Goal: Task Accomplishment & Management: Manage account settings

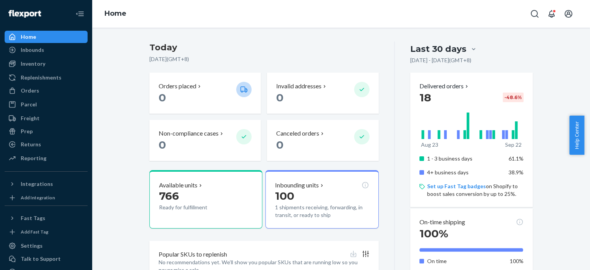
scroll to position [54, 0]
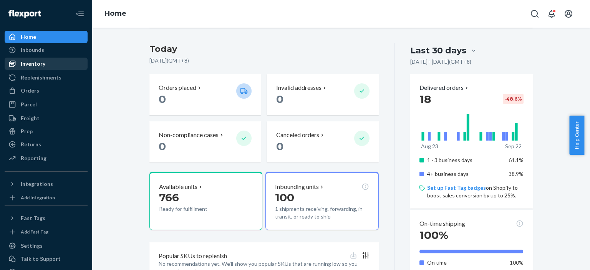
click at [44, 67] on div "Inventory" at bounding box center [45, 63] width 81 height 11
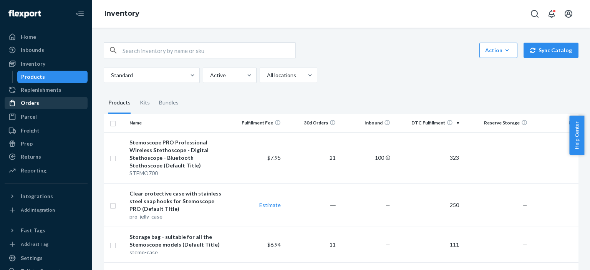
click at [35, 106] on div "Orders" at bounding box center [30, 103] width 18 height 8
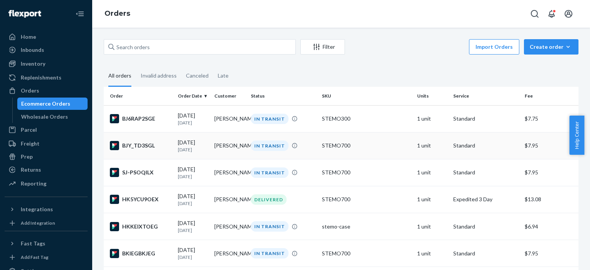
click at [227, 151] on td "[PERSON_NAME]" at bounding box center [229, 145] width 36 height 27
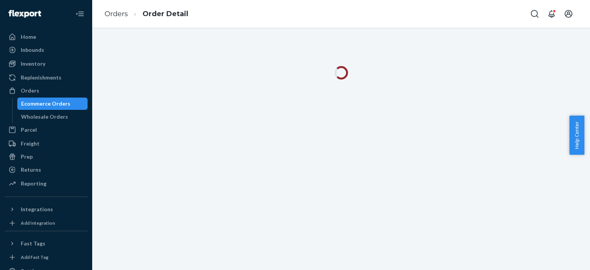
click at [39, 104] on div "Ecommerce Orders" at bounding box center [45, 104] width 49 height 8
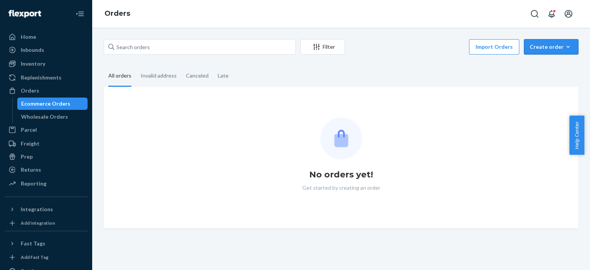
click at [544, 53] on button "Create order Ecommerce order Removal order" at bounding box center [550, 46] width 54 height 15
click at [538, 64] on span "Ecommerce order" at bounding box center [556, 65] width 48 height 5
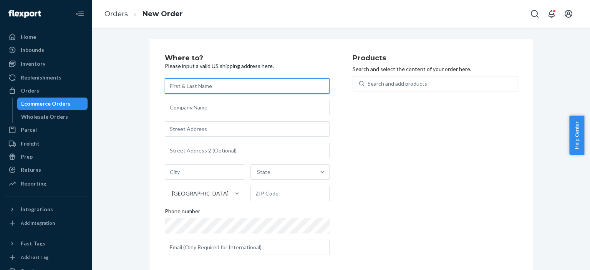
scroll to position [6, 0]
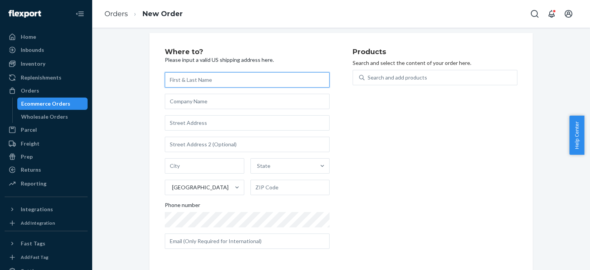
click at [205, 78] on input "text" at bounding box center [247, 79] width 165 height 15
paste input "[PERSON_NAME]"
type input "[PERSON_NAME]"
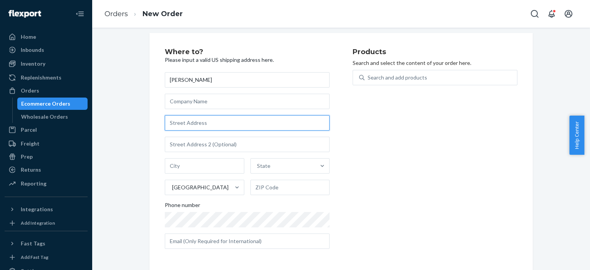
click at [183, 124] on input "text" at bounding box center [247, 122] width 165 height 15
paste input "[STREET_ADDRESS]"
type input "[STREET_ADDRESS]"
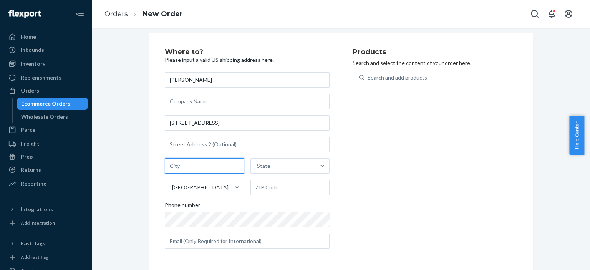
click at [184, 165] on input "text" at bounding box center [204, 165] width 79 height 15
paste input "[GEOGRAPHIC_DATA]"
type input "[GEOGRAPHIC_DATA]"
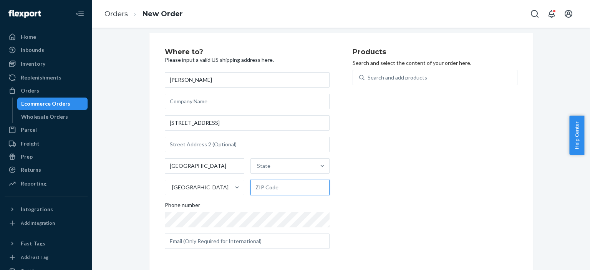
click at [291, 185] on input "text" at bounding box center [289, 187] width 79 height 15
paste input "54552-9254"
type input "54552-9254"
click at [271, 165] on div "State" at bounding box center [283, 165] width 65 height 15
click at [258, 165] on input "State" at bounding box center [257, 166] width 1 height 8
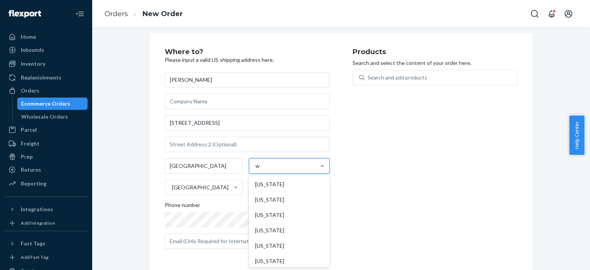
type input "wi"
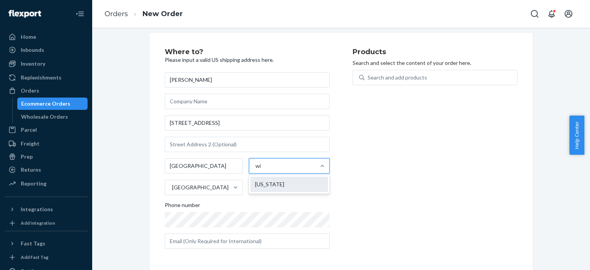
click at [267, 182] on div "[US_STATE]" at bounding box center [289, 184] width 78 height 15
click at [261, 170] on input "wi" at bounding box center [258, 166] width 6 height 8
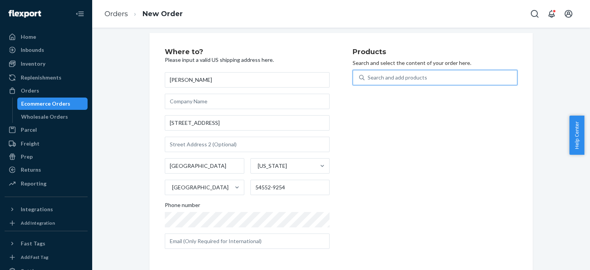
click at [410, 78] on div "Search and add products" at bounding box center [396, 78] width 59 height 8
click at [368, 78] on input "0 results available. Use Up and Down to choose options, press Enter to select t…" at bounding box center [367, 78] width 1 height 8
type input "stemo700"
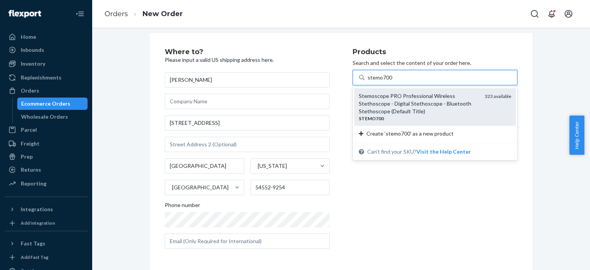
click at [414, 101] on div "Stemoscope PRO Professional Wireless Stethoscope - Digital Stethoscope - Blueto…" at bounding box center [418, 103] width 120 height 23
click at [392, 81] on input "stemo700" at bounding box center [379, 78] width 25 height 8
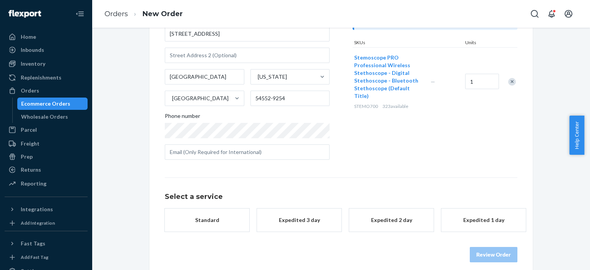
scroll to position [102, 0]
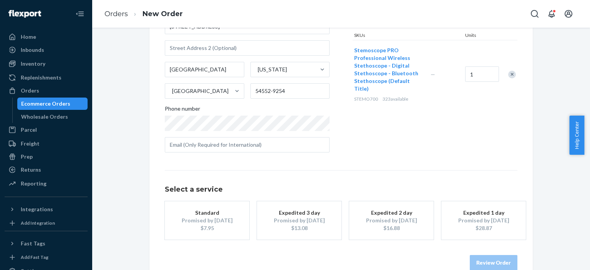
click at [223, 221] on div "Promised by [DATE]" at bounding box center [206, 220] width 61 height 8
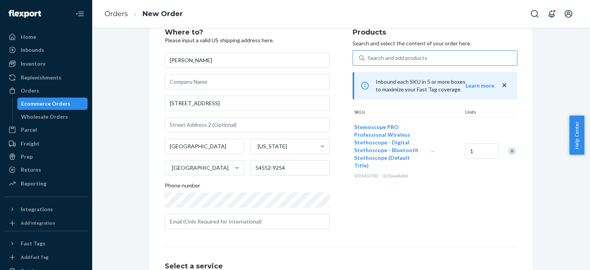
scroll to position [118, 0]
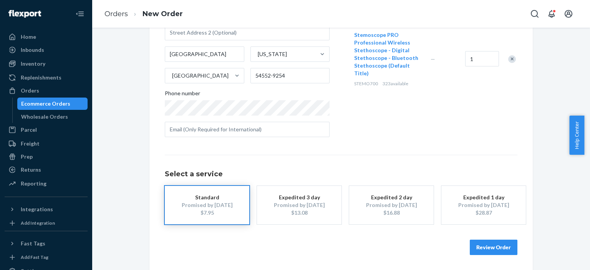
drag, startPoint x: 433, startPoint y: 192, endPoint x: 515, endPoint y: 247, distance: 99.3
drag, startPoint x: 515, startPoint y: 247, endPoint x: 542, endPoint y: 245, distance: 26.5
click at [542, 245] on div "Where to? Please input a valid US shipping address here. [PERSON_NAME] [STREET_…" at bounding box center [341, 95] width 486 height 349
click at [484, 248] on button "Review Order" at bounding box center [493, 246] width 48 height 15
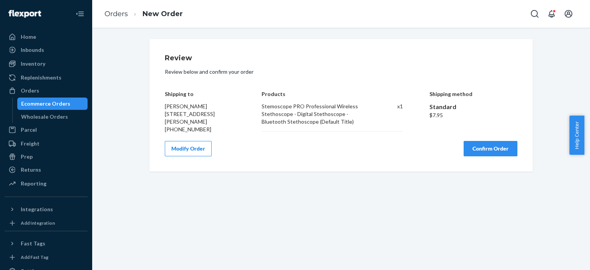
click at [483, 148] on button "Confirm Order" at bounding box center [490, 148] width 54 height 15
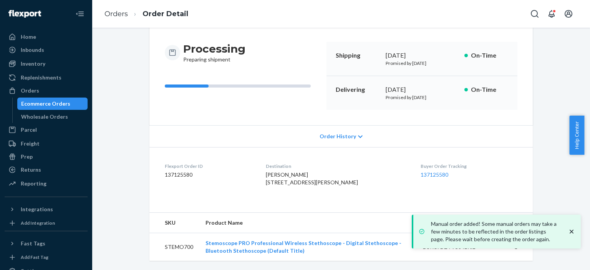
scroll to position [82, 0]
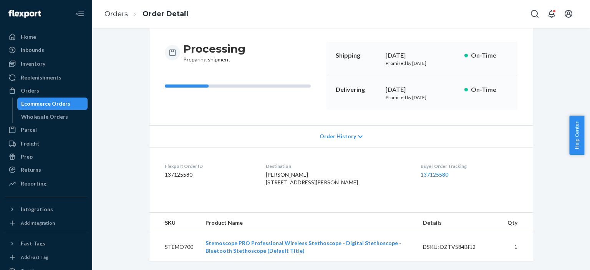
click at [36, 102] on div "Ecommerce Orders" at bounding box center [45, 104] width 49 height 8
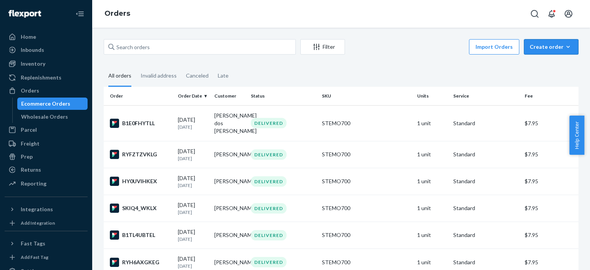
click at [541, 47] on div "Create order" at bounding box center [550, 47] width 43 height 8
click at [541, 66] on span "Ecommerce order" at bounding box center [556, 65] width 48 height 5
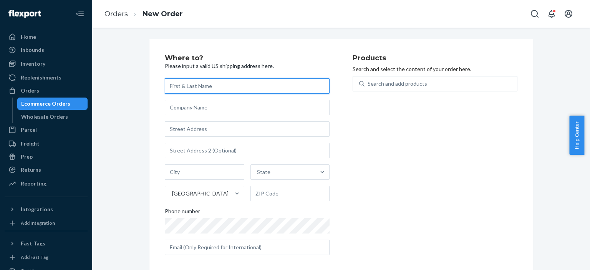
click at [200, 86] on input "text" at bounding box center [247, 85] width 165 height 15
paste input "[PERSON_NAME]"
type input "[PERSON_NAME]"
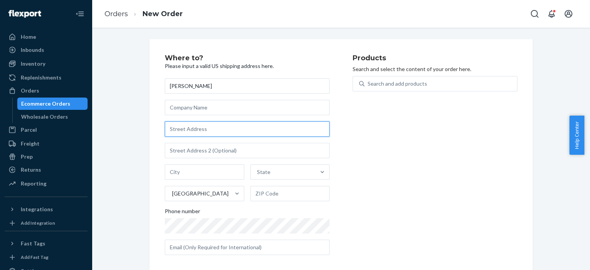
click at [185, 129] on input "text" at bounding box center [247, 128] width 165 height 15
paste input "[STREET_ADDRESS]"
type input "[STREET_ADDRESS]"
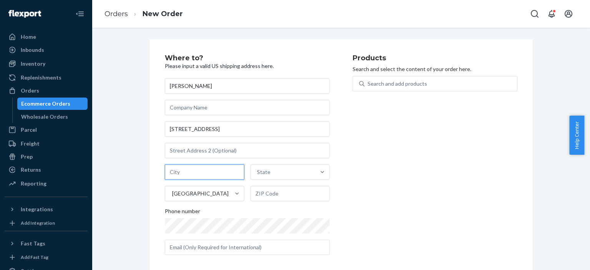
click at [186, 170] on input "text" at bounding box center [204, 171] width 79 height 15
paste input "Cypress"
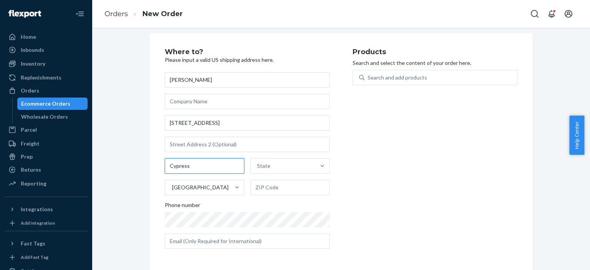
type input "Cypress"
click at [282, 190] on input "text" at bounding box center [289, 187] width 79 height 15
paste input "77433"
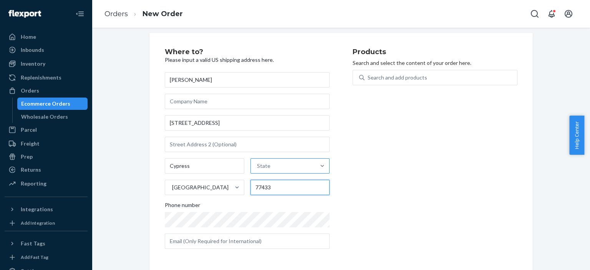
type input "77433"
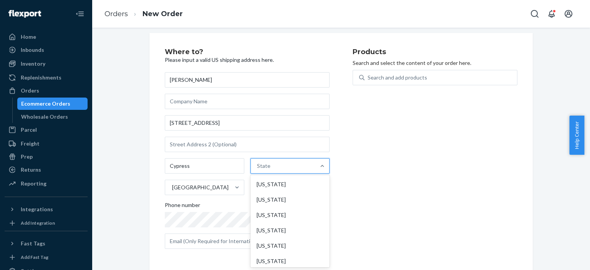
click at [266, 172] on div "State" at bounding box center [283, 165] width 65 height 15
click at [258, 170] on input "option [US_STATE] focused, 1 of 59. 59 results available. Use Up and Down to ch…" at bounding box center [257, 166] width 1 height 8
type input "tx"
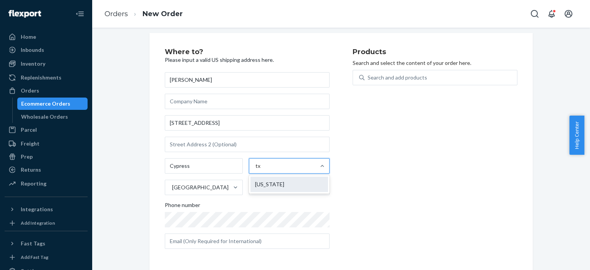
click at [267, 181] on div "[US_STATE]" at bounding box center [289, 184] width 78 height 15
click at [261, 170] on input "tx" at bounding box center [257, 166] width 5 height 8
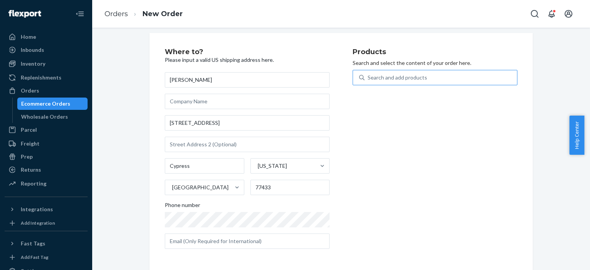
click at [394, 76] on div "Search and add products" at bounding box center [396, 78] width 59 height 8
click at [368, 76] on input "Search and add products" at bounding box center [367, 78] width 1 height 8
type input "stemo700"
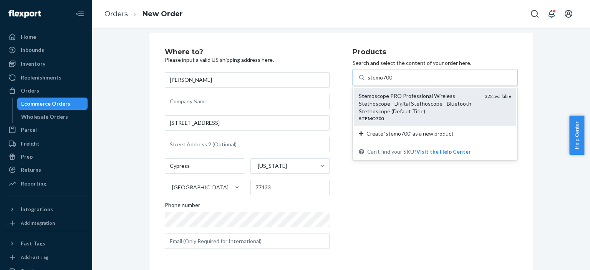
click at [399, 101] on div "Stemoscope PRO Professional Wireless Stethoscope - Digital Stethoscope - Blueto…" at bounding box center [418, 103] width 120 height 23
click at [392, 81] on input "stemo700" at bounding box center [379, 78] width 25 height 8
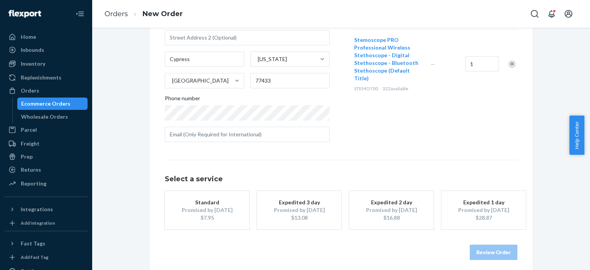
scroll to position [118, 0]
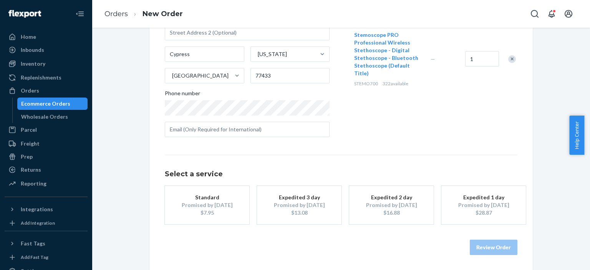
click at [211, 207] on div "Promised by [DATE]" at bounding box center [206, 205] width 61 height 8
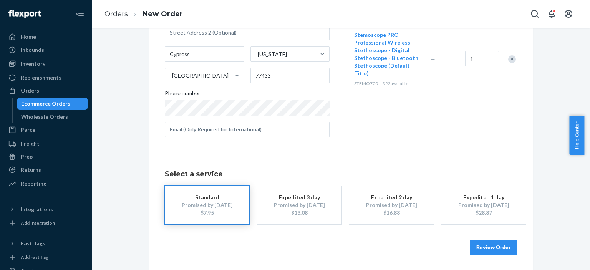
click at [493, 248] on button "Review Order" at bounding box center [493, 246] width 48 height 15
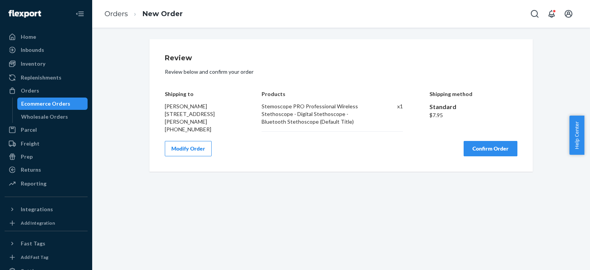
click at [467, 150] on button "Confirm Order" at bounding box center [490, 148] width 54 height 15
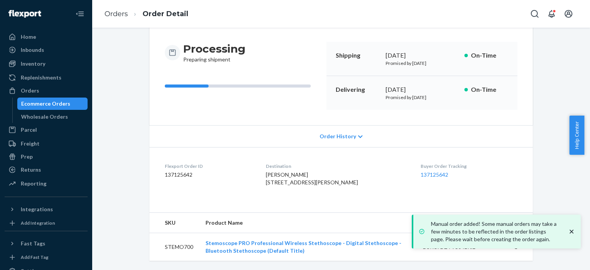
scroll to position [82, 0]
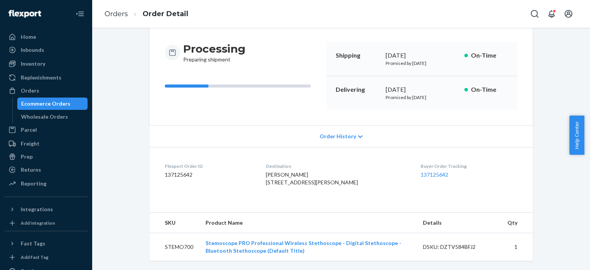
click at [57, 107] on div "Ecommerce Orders" at bounding box center [45, 104] width 49 height 8
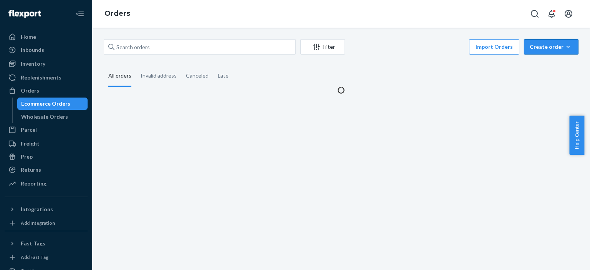
click at [550, 46] on div "Create order" at bounding box center [550, 47] width 43 height 8
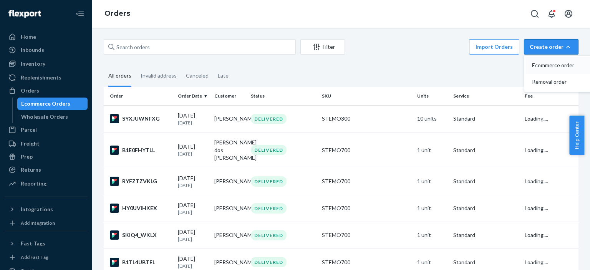
click at [547, 64] on span "Ecommerce order" at bounding box center [556, 65] width 48 height 5
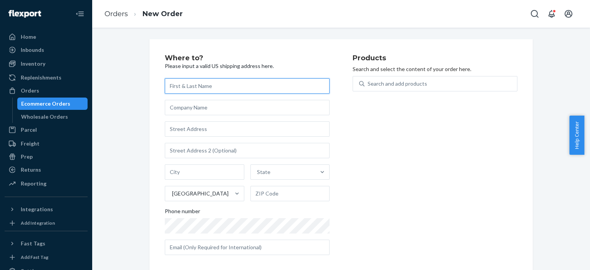
click at [192, 90] on input "text" at bounding box center [247, 85] width 165 height 15
paste input "[PERSON_NAME]"
type input "[PERSON_NAME]"
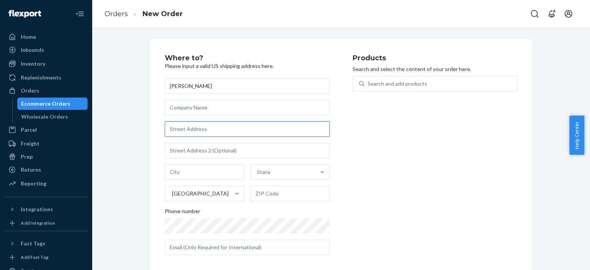
click at [202, 132] on input "text" at bounding box center [247, 128] width 165 height 15
paste input "[STREET_ADDRESS]"
type input "[STREET_ADDRESS]"
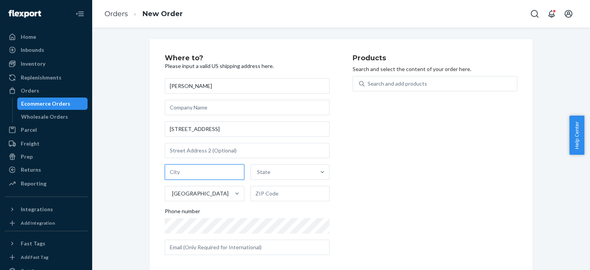
click at [193, 173] on input "text" at bounding box center [204, 171] width 79 height 15
paste input "[PERSON_NAME]"
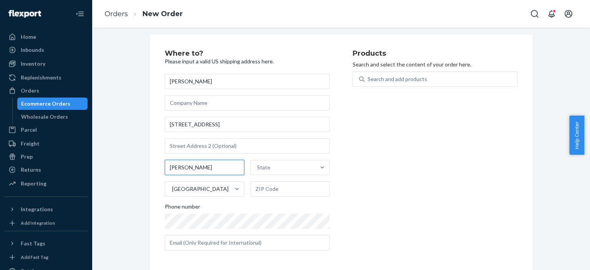
scroll to position [6, 0]
type input "[PERSON_NAME]"
click at [126, 158] on div "Where to? Please input a valid US shipping address here. [PERSON_NAME] [STREET_…" at bounding box center [341, 151] width 486 height 237
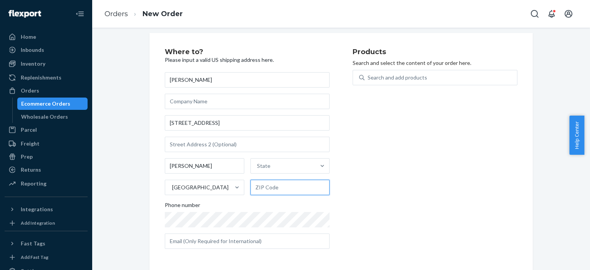
click at [262, 189] on input "text" at bounding box center [289, 187] width 79 height 15
paste input "89052"
type input "89052"
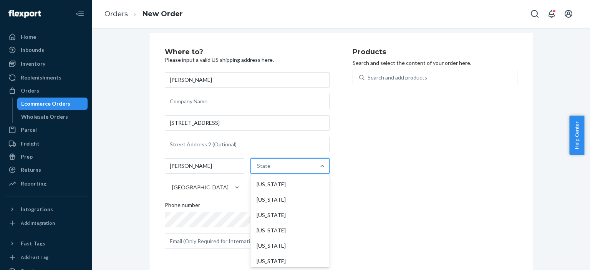
click at [263, 168] on div "State" at bounding box center [263, 166] width 13 height 8
click at [258, 168] on input "option [US_STATE] focused, 1 of 59. 59 results available. Use Up and Down to ch…" at bounding box center [257, 166] width 1 height 8
type input "NV"
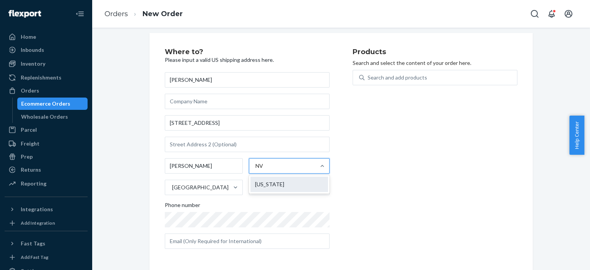
click at [284, 188] on div "[US_STATE]" at bounding box center [289, 184] width 78 height 15
click at [264, 170] on input "NV" at bounding box center [259, 166] width 8 height 8
click at [370, 210] on div "Products Search and select the content of your order here. Search and add produ…" at bounding box center [434, 151] width 165 height 206
click at [403, 67] on div "Products Search and select the content of your order here. Search and add produ…" at bounding box center [434, 151] width 165 height 206
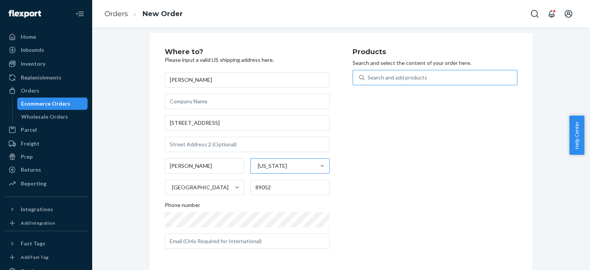
click at [403, 76] on div "Search and add products" at bounding box center [396, 78] width 59 height 8
click at [368, 76] on input "Search and add products" at bounding box center [367, 78] width 1 height 8
type input "stemo300"
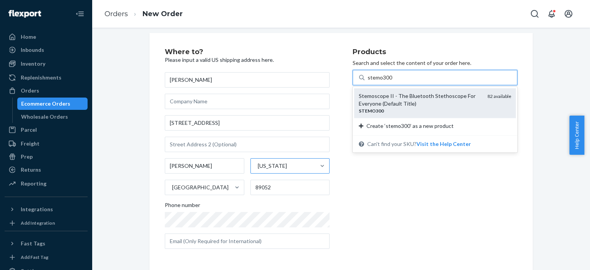
click at [408, 106] on div "Stemoscope II - The Bluetooth Stethoscope For Everyone (Default Title)" at bounding box center [419, 99] width 122 height 15
click at [392, 81] on input "stemo300" at bounding box center [379, 78] width 25 height 8
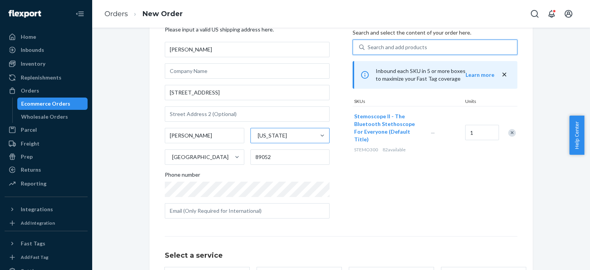
scroll to position [83, 0]
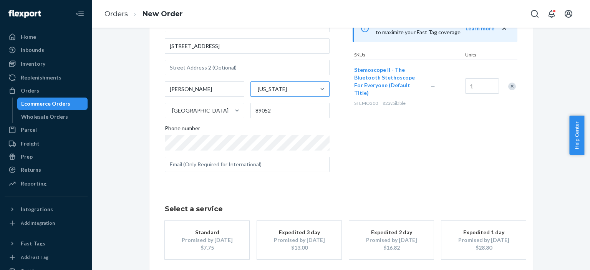
click at [206, 242] on div "Promised by [DATE]" at bounding box center [206, 240] width 61 height 8
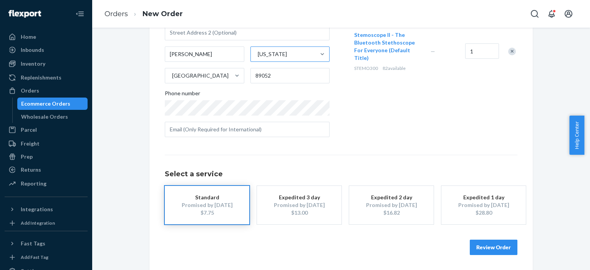
click at [476, 249] on button "Review Order" at bounding box center [493, 246] width 48 height 15
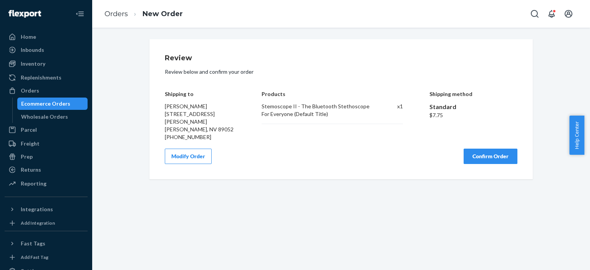
click at [486, 151] on button "Confirm Order" at bounding box center [490, 156] width 54 height 15
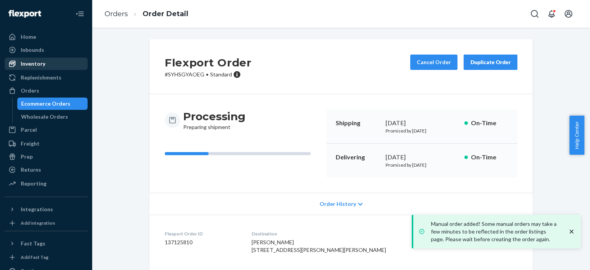
click at [31, 59] on div "Inventory" at bounding box center [45, 63] width 81 height 11
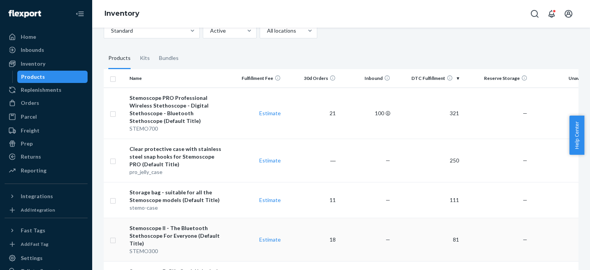
scroll to position [38, 0]
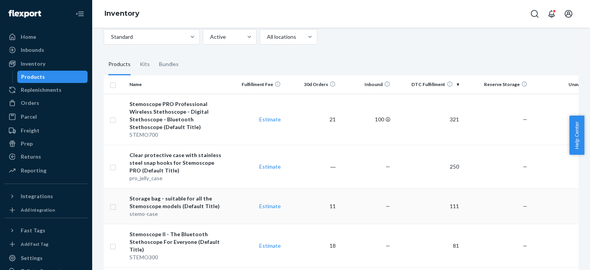
click at [226, 195] on div "Storage bag - suitable for all the Stemoscope models (Default Title)" at bounding box center [177, 202] width 96 height 15
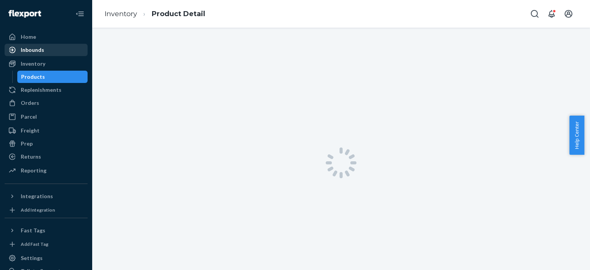
click at [37, 51] on div "Inbounds" at bounding box center [32, 50] width 23 height 8
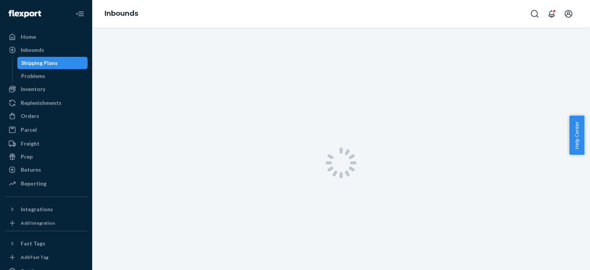
click at [42, 63] on div "Shipping Plans" at bounding box center [39, 63] width 36 height 8
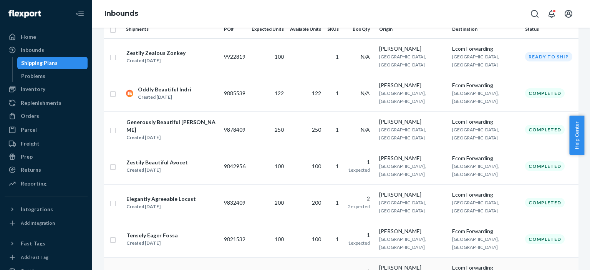
scroll to position [115, 0]
